Goal: Navigation & Orientation: Find specific page/section

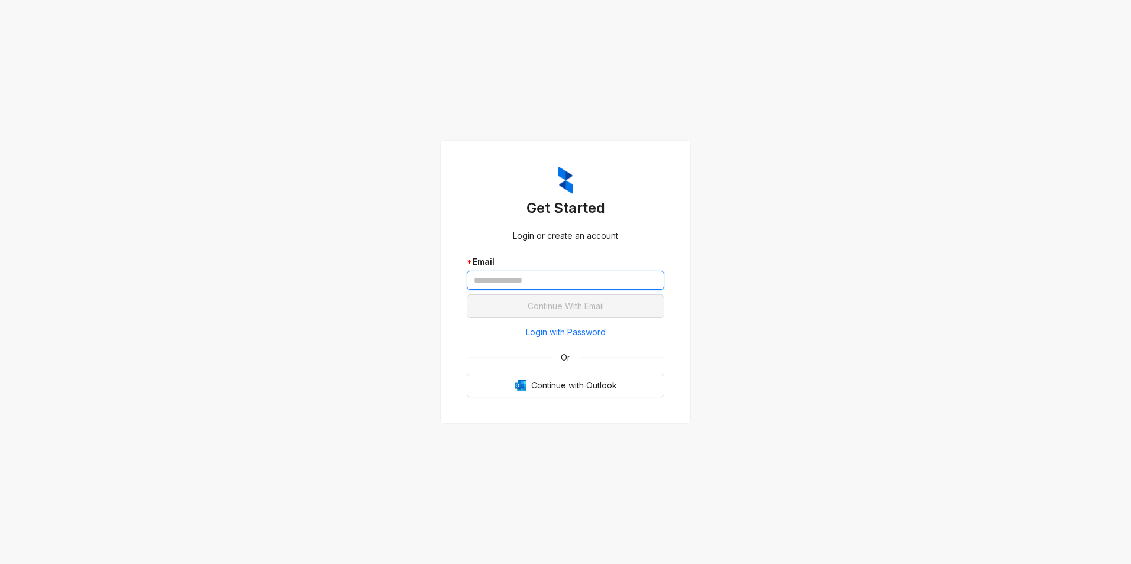
click at [596, 282] on input "text" at bounding box center [566, 280] width 198 height 19
type input "**********"
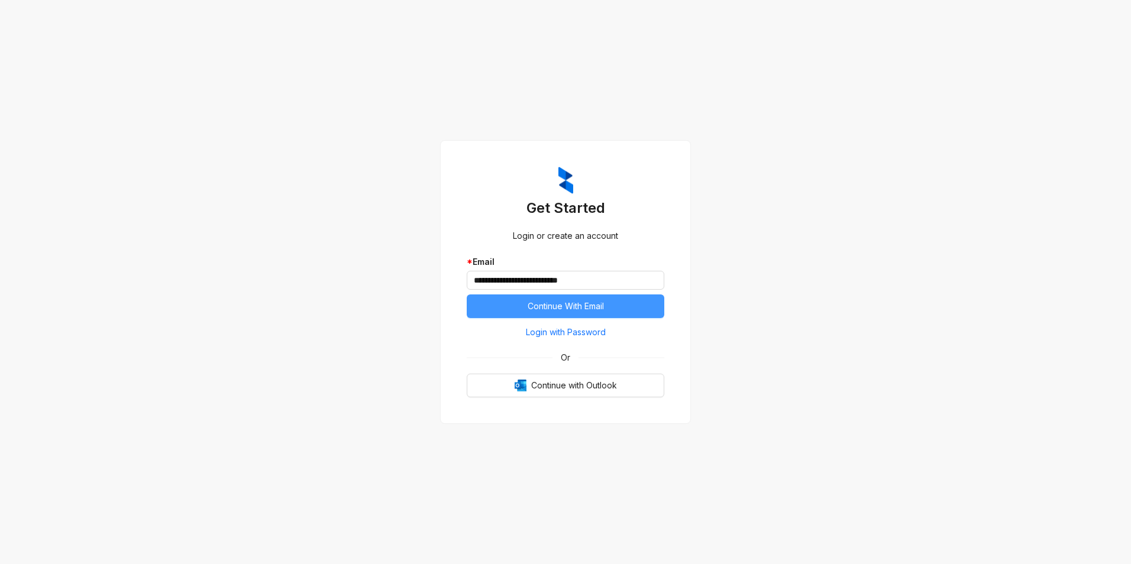
click at [557, 302] on span "Continue With Email" at bounding box center [566, 306] width 76 height 13
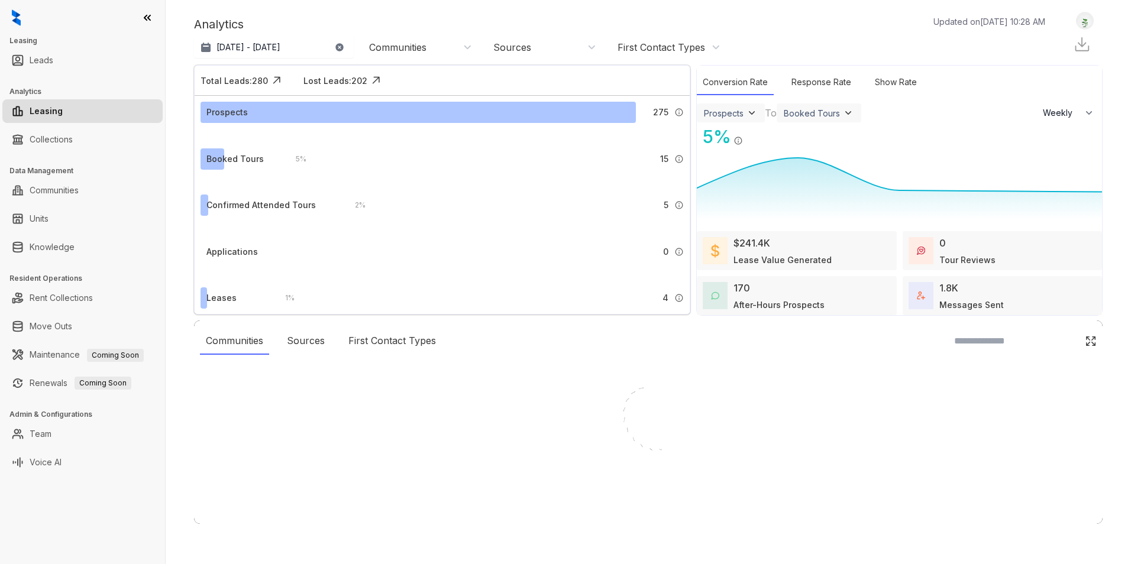
select select "******"
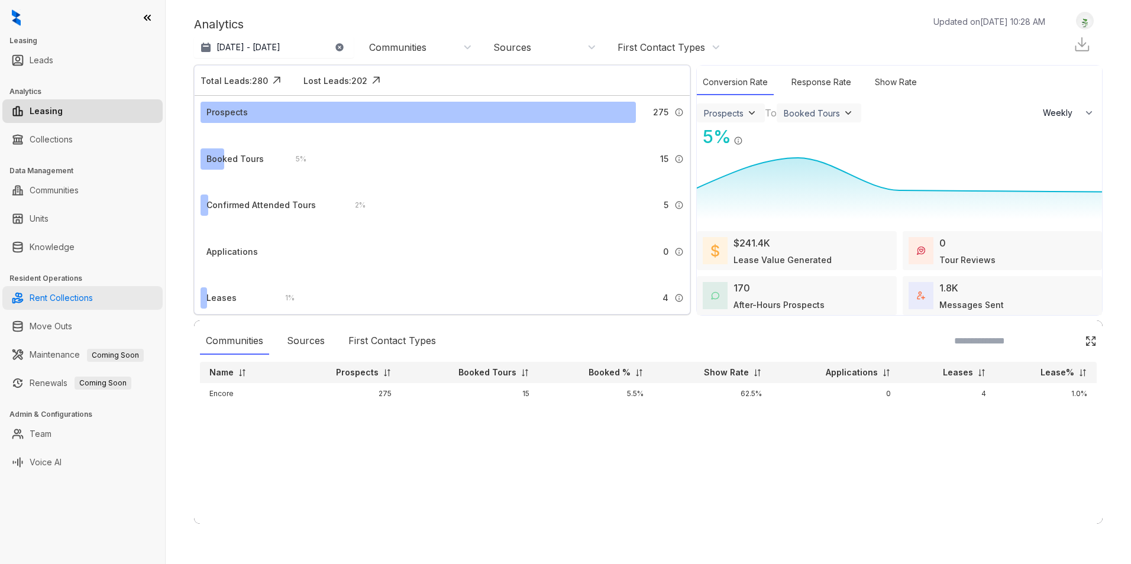
click at [80, 303] on link "Rent Collections" at bounding box center [61, 298] width 63 height 24
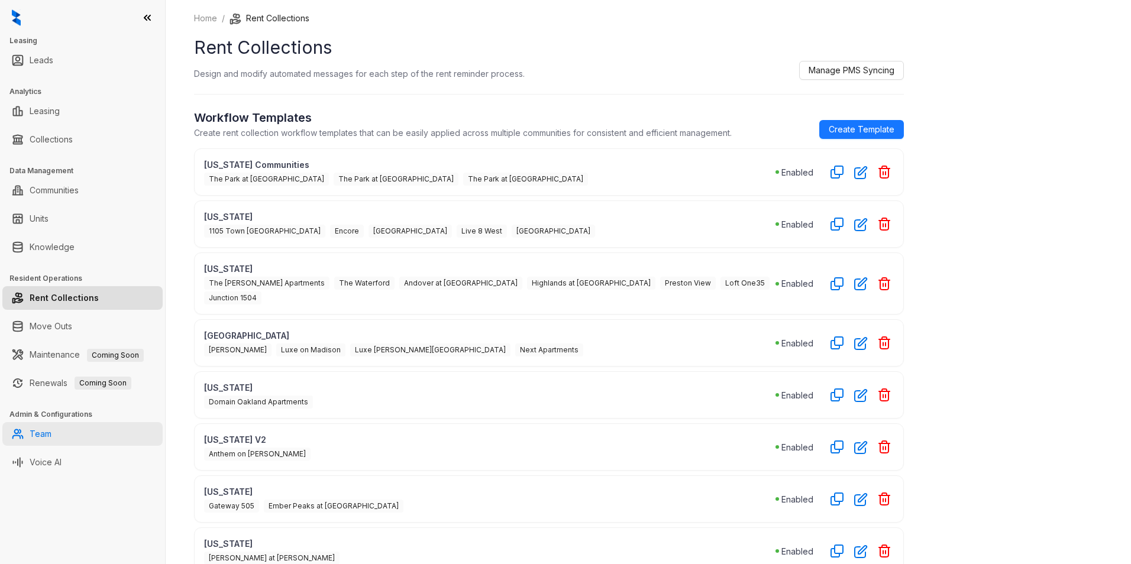
click at [51, 439] on link "Team" at bounding box center [41, 434] width 22 height 24
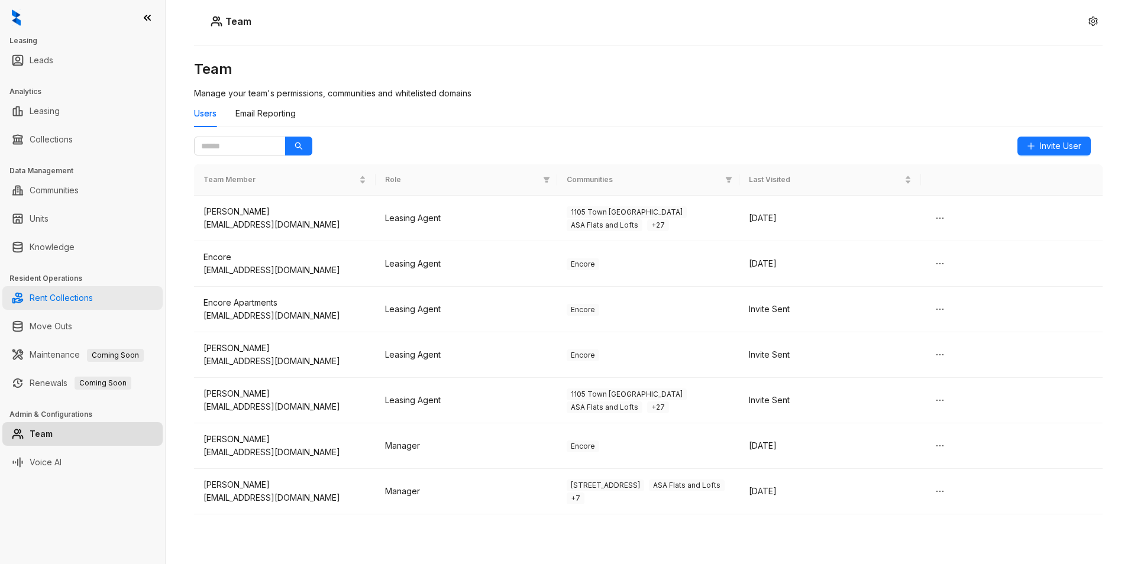
click at [88, 299] on link "Rent Collections" at bounding box center [61, 298] width 63 height 24
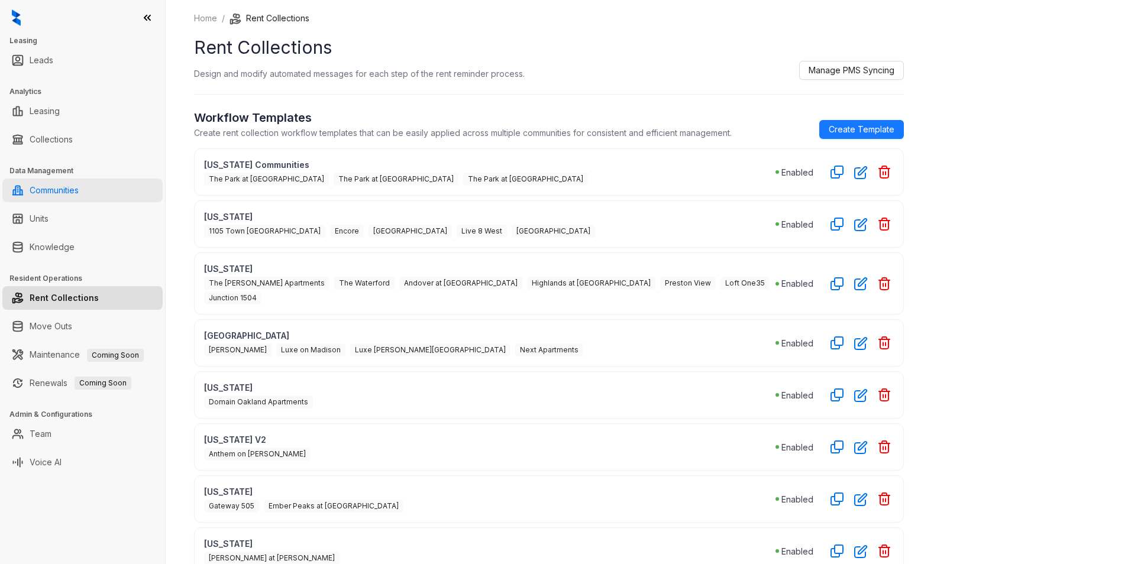
click at [79, 186] on link "Communities" at bounding box center [54, 191] width 49 height 24
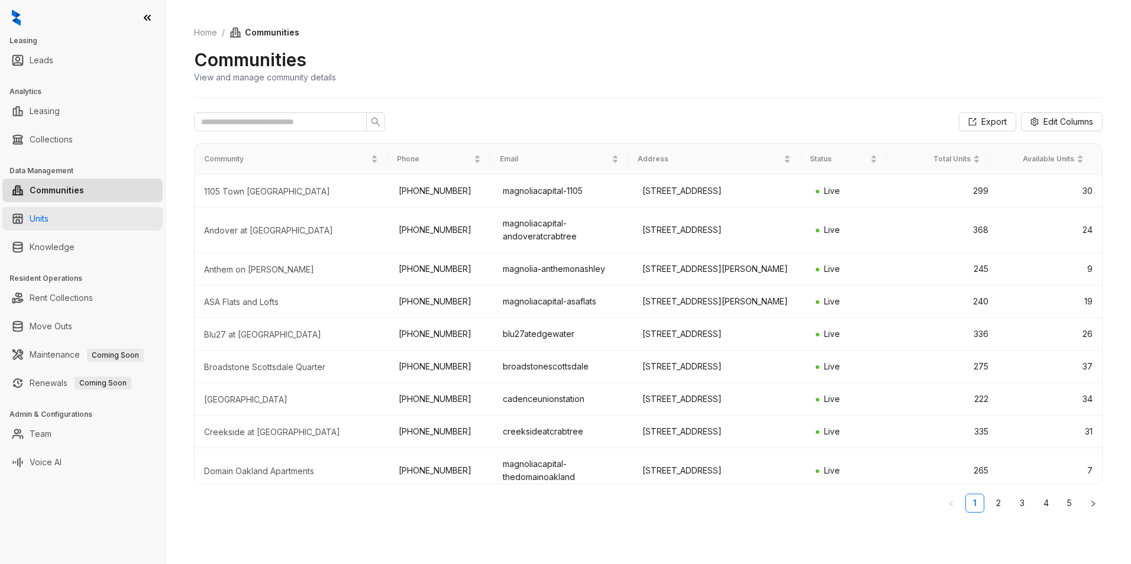
click at [49, 218] on link "Units" at bounding box center [39, 219] width 19 height 24
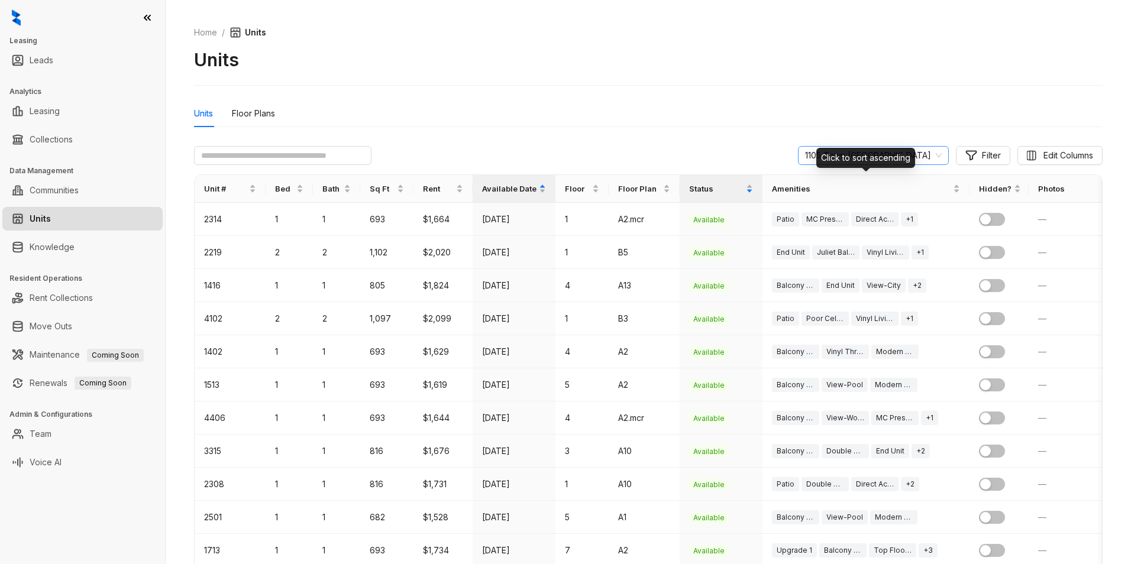
click at [922, 160] on span "1105 Town [GEOGRAPHIC_DATA]" at bounding box center [873, 156] width 137 height 18
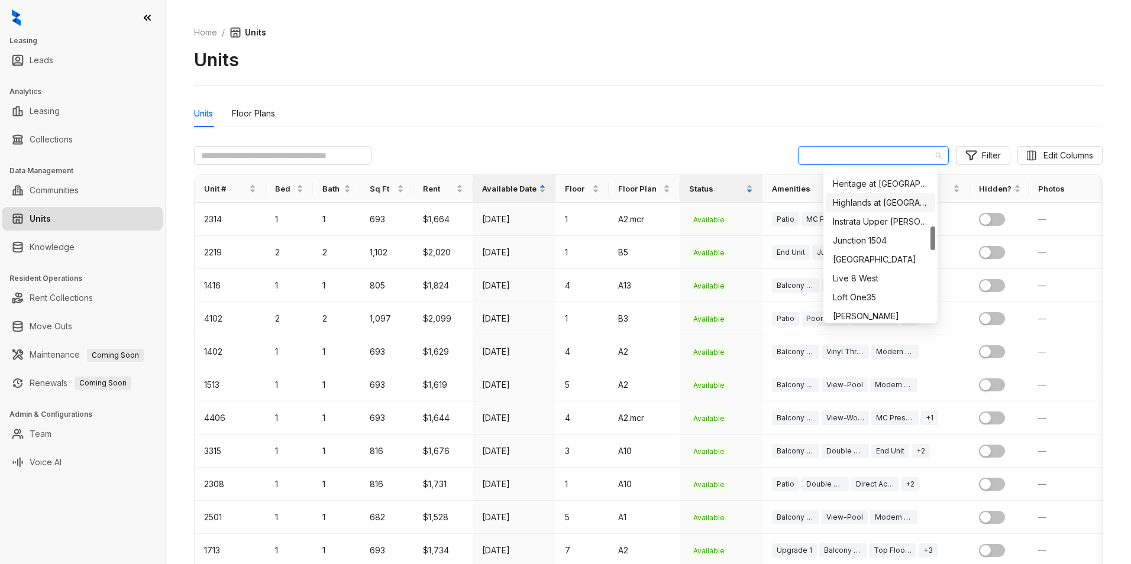
scroll to position [237, 0]
click at [877, 228] on div "Encore" at bounding box center [880, 226] width 95 height 13
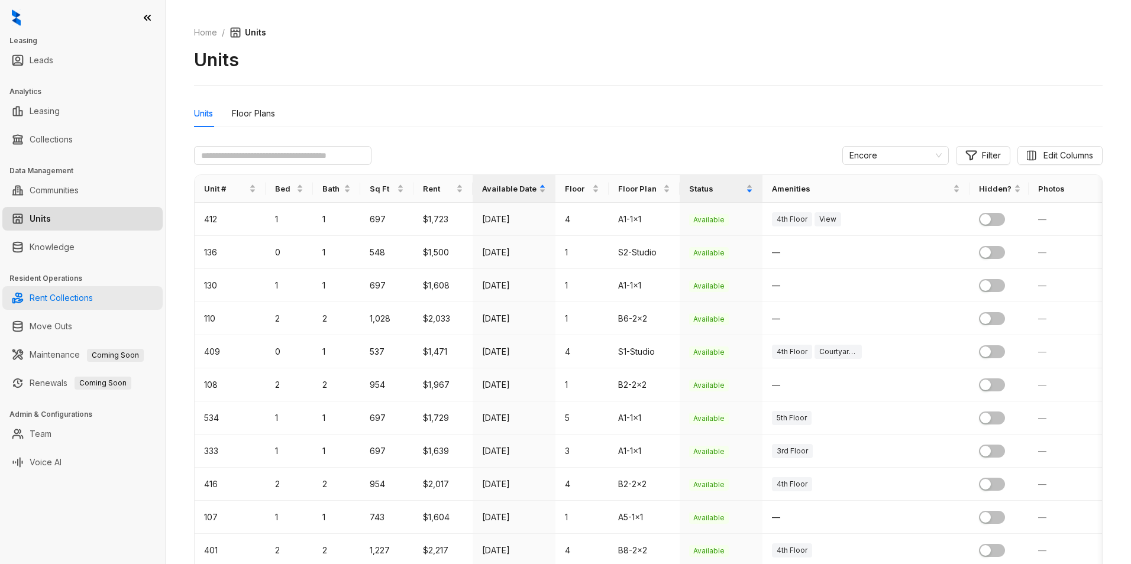
click at [80, 308] on link "Rent Collections" at bounding box center [61, 298] width 63 height 24
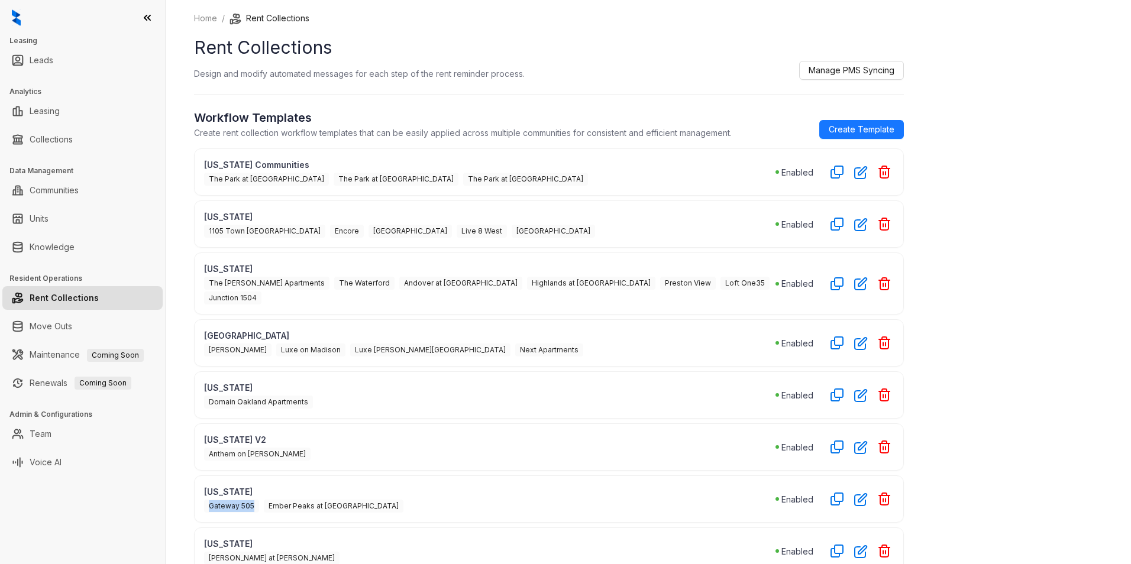
drag, startPoint x: 254, startPoint y: 492, endPoint x: 172, endPoint y: 484, distance: 82.0
click at [172, 484] on div "Home / Rent Collections Rent Collections Design and modify automated messages f…" at bounding box center [648, 282] width 965 height 564
drag, startPoint x: 378, startPoint y: 490, endPoint x: 256, endPoint y: 490, distance: 121.9
click at [256, 498] on div "Gateway 505 Ember Peaks at [GEOGRAPHIC_DATA]" at bounding box center [489, 505] width 571 height 15
click at [196, 256] on div "[US_STATE] The [PERSON_NAME] Apartments The Waterford Andover at [PERSON_NAME][…" at bounding box center [549, 284] width 710 height 62
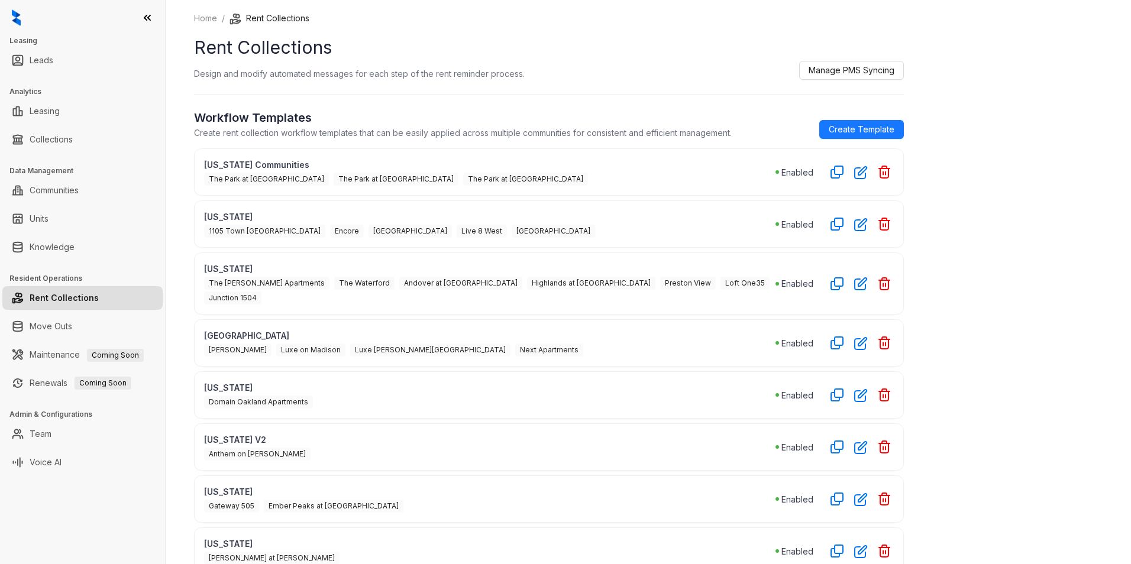
click at [167, 249] on div "Home / Rent Collections Rent Collections Design and modify automated messages f…" at bounding box center [648, 282] width 965 height 564
click at [99, 309] on link "Rent Collections" at bounding box center [64, 298] width 69 height 24
click at [99, 305] on link "Rent Collections" at bounding box center [64, 298] width 69 height 24
click at [70, 303] on link "Rent Collections" at bounding box center [64, 298] width 69 height 24
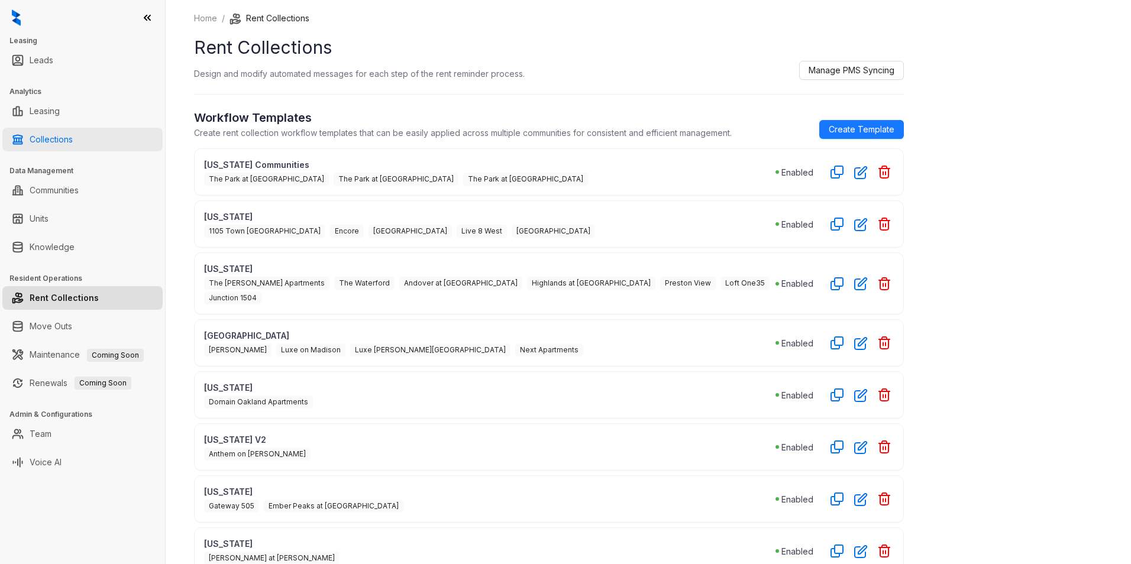
click at [73, 138] on link "Collections" at bounding box center [51, 140] width 43 height 24
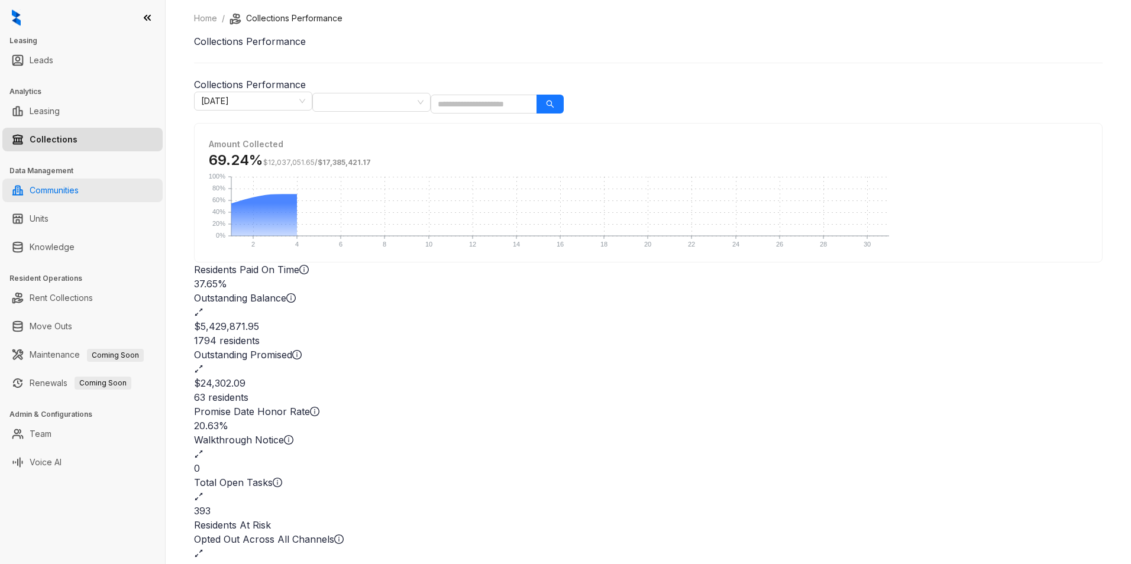
click at [79, 186] on link "Communities" at bounding box center [54, 191] width 49 height 24
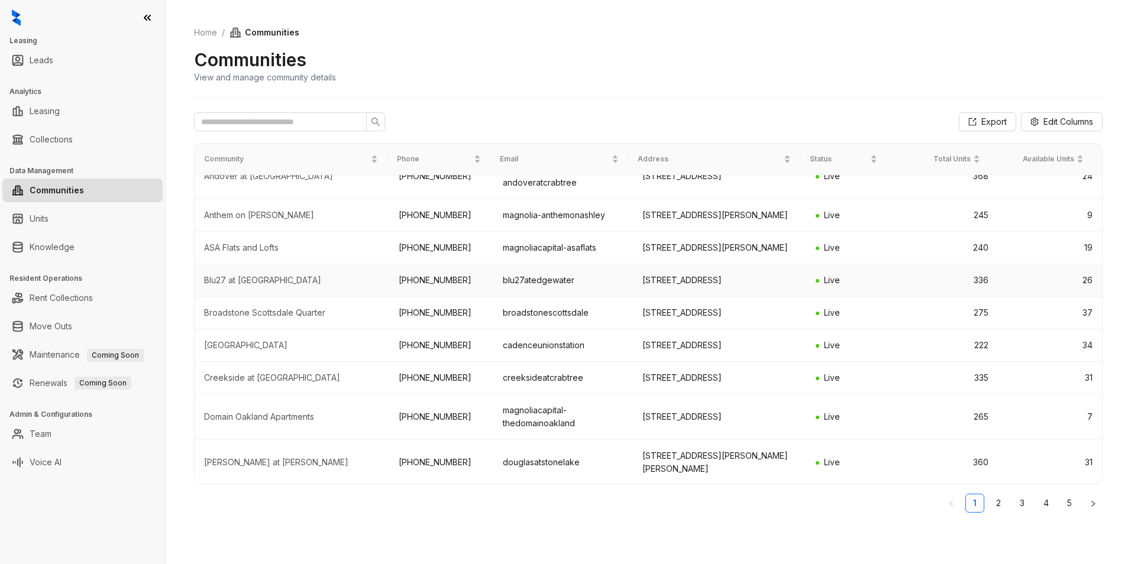
scroll to position [147, 0]
click at [1000, 511] on link "2" at bounding box center [999, 503] width 18 height 18
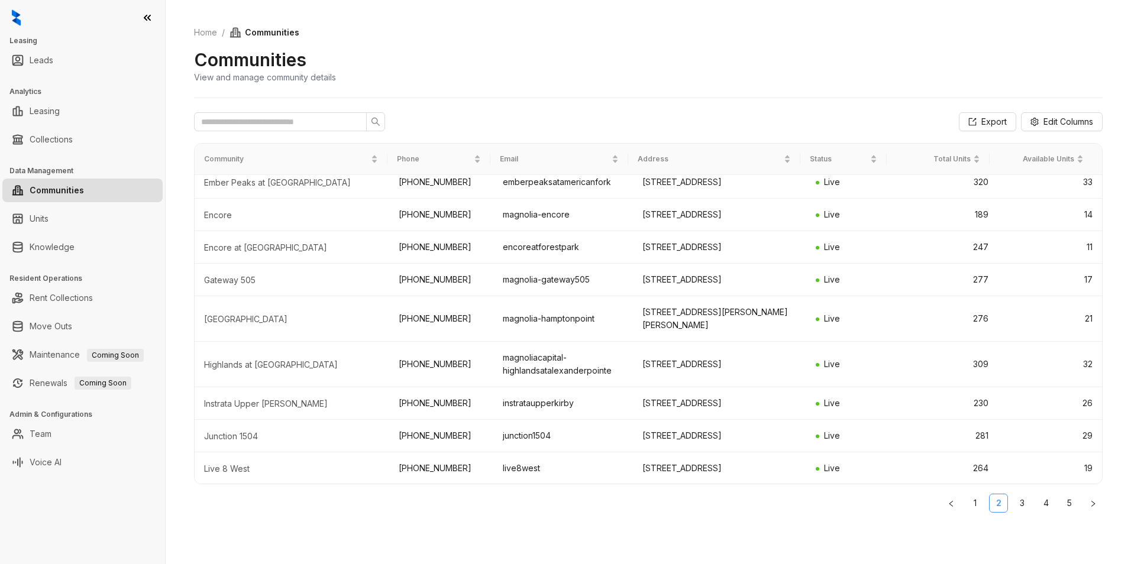
scroll to position [0, 0]
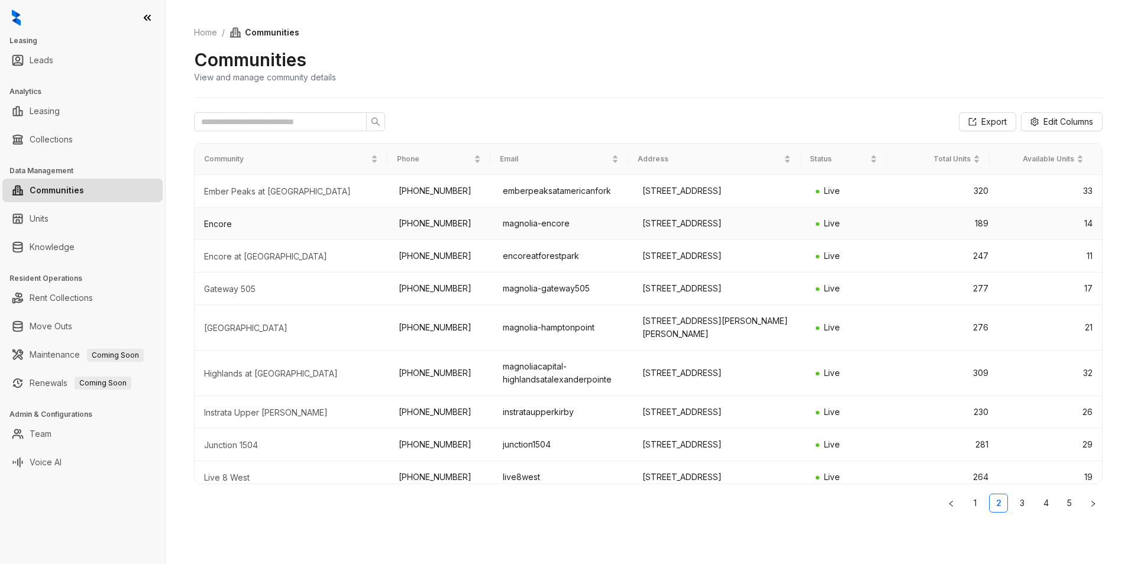
click at [216, 230] on div "Encore" at bounding box center [292, 224] width 176 height 12
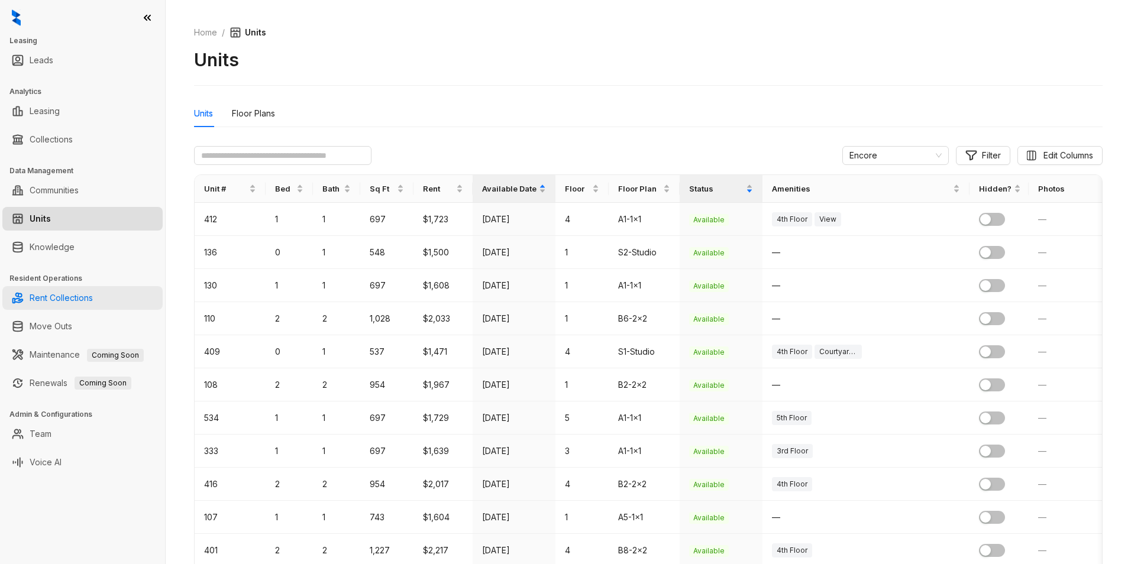
click at [93, 289] on link "Rent Collections" at bounding box center [61, 298] width 63 height 24
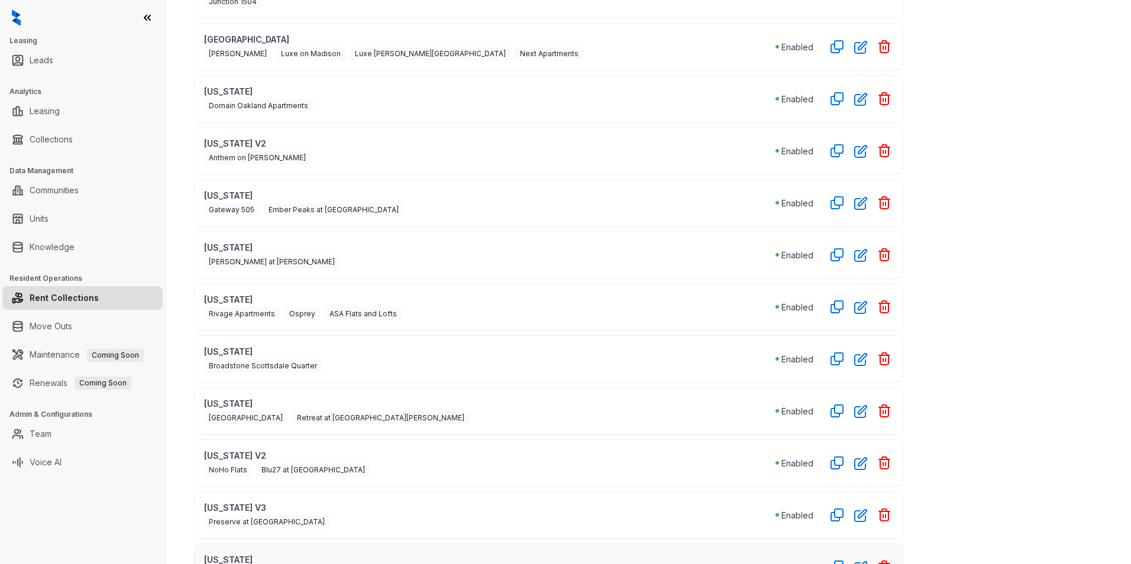
scroll to position [60, 0]
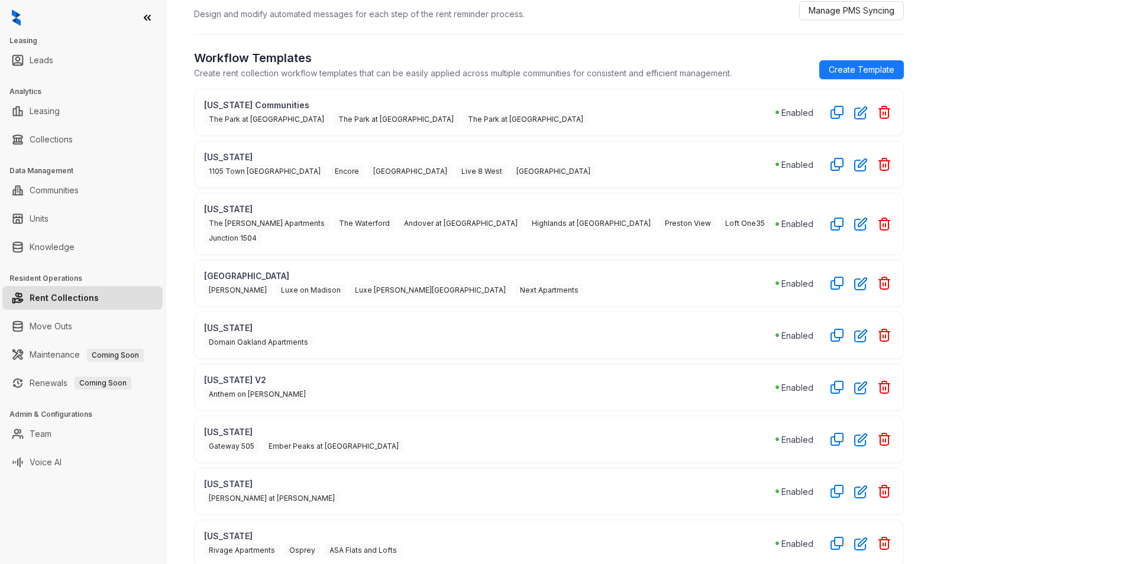
click at [330, 170] on span "Encore" at bounding box center [347, 171] width 34 height 13
click at [330, 174] on span "Encore" at bounding box center [347, 171] width 34 height 13
click at [330, 165] on span "Encore" at bounding box center [347, 171] width 34 height 13
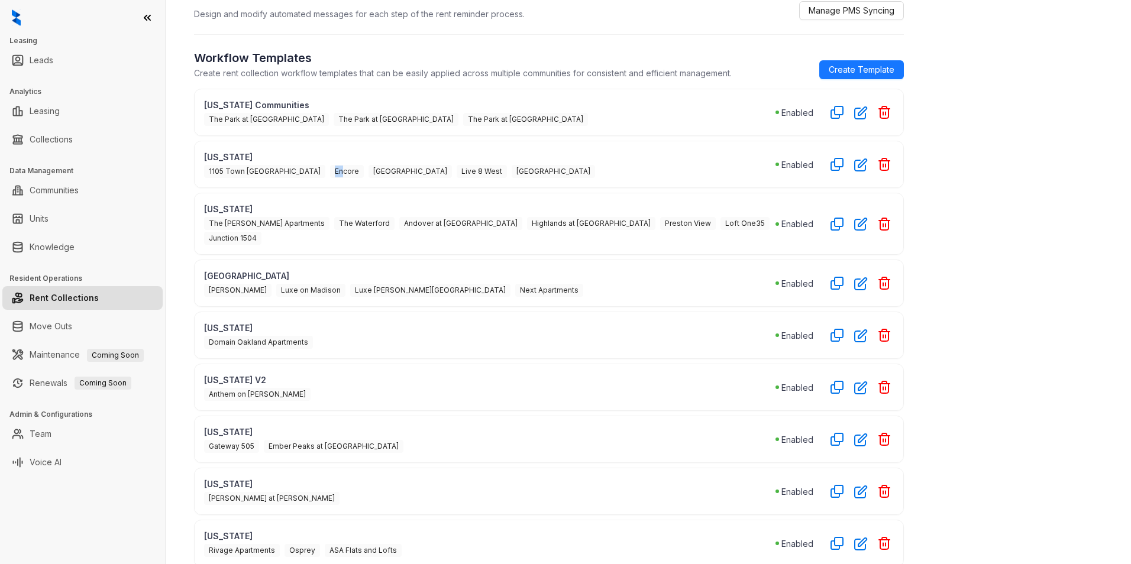
click at [330, 169] on span "Encore" at bounding box center [347, 171] width 34 height 13
click at [862, 170] on icon "button" at bounding box center [861, 165] width 14 height 14
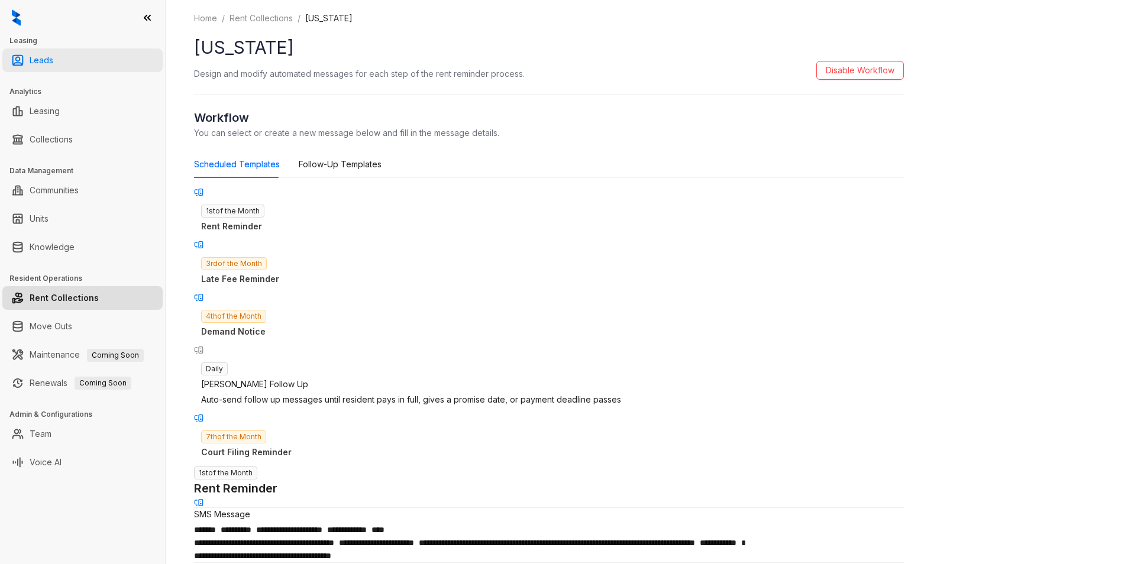
click at [52, 68] on link "Leads" at bounding box center [42, 61] width 24 height 24
